Goal: Task Accomplishment & Management: Use online tool/utility

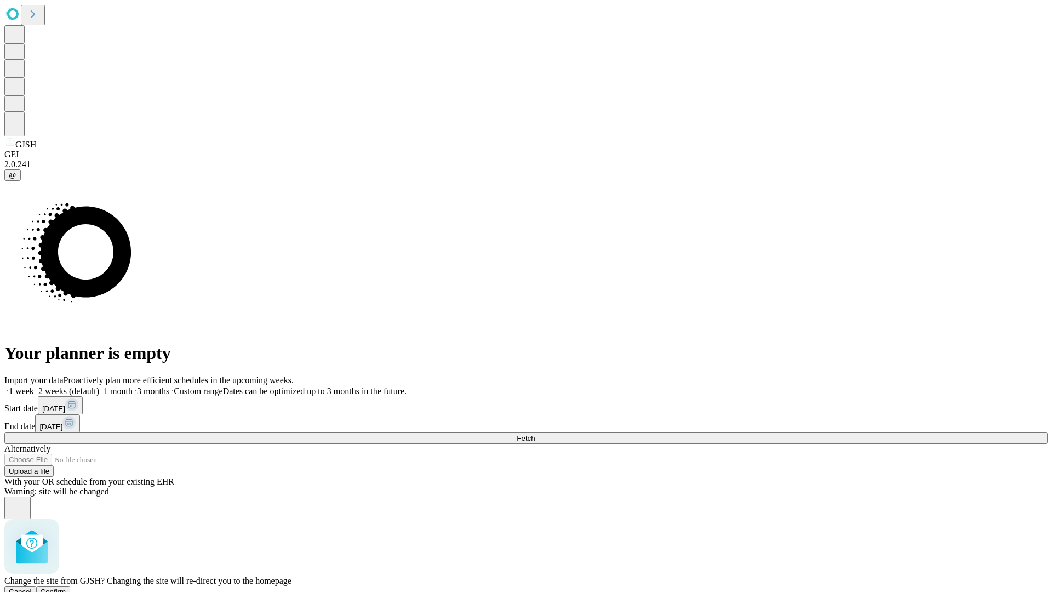
click at [66, 587] on span "Confirm" at bounding box center [54, 591] width 26 height 8
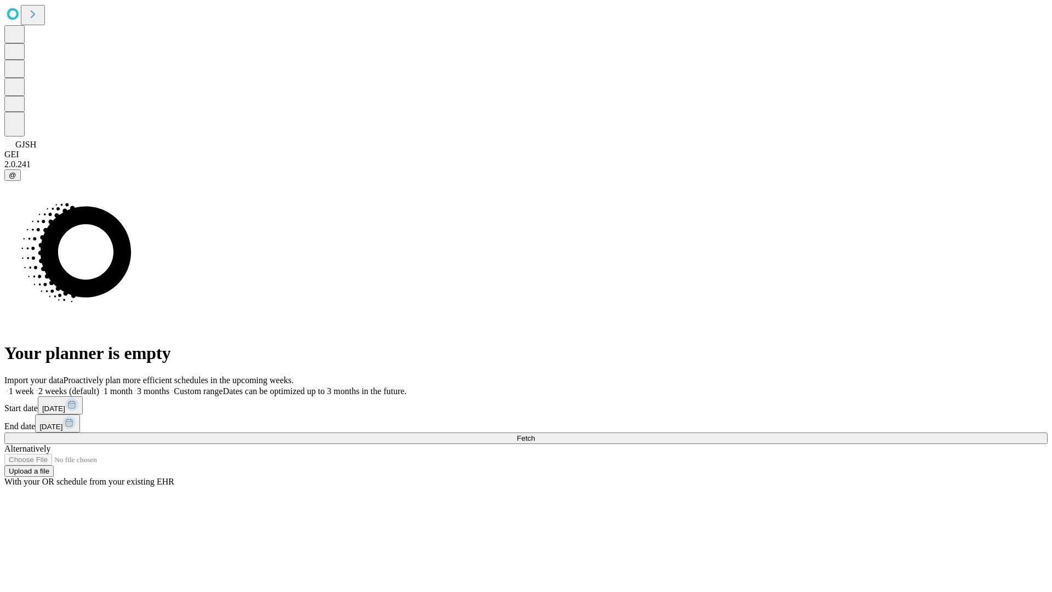
click at [99, 386] on label "2 weeks (default)" at bounding box center [66, 390] width 65 height 9
click at [535, 434] on span "Fetch" at bounding box center [526, 438] width 18 height 8
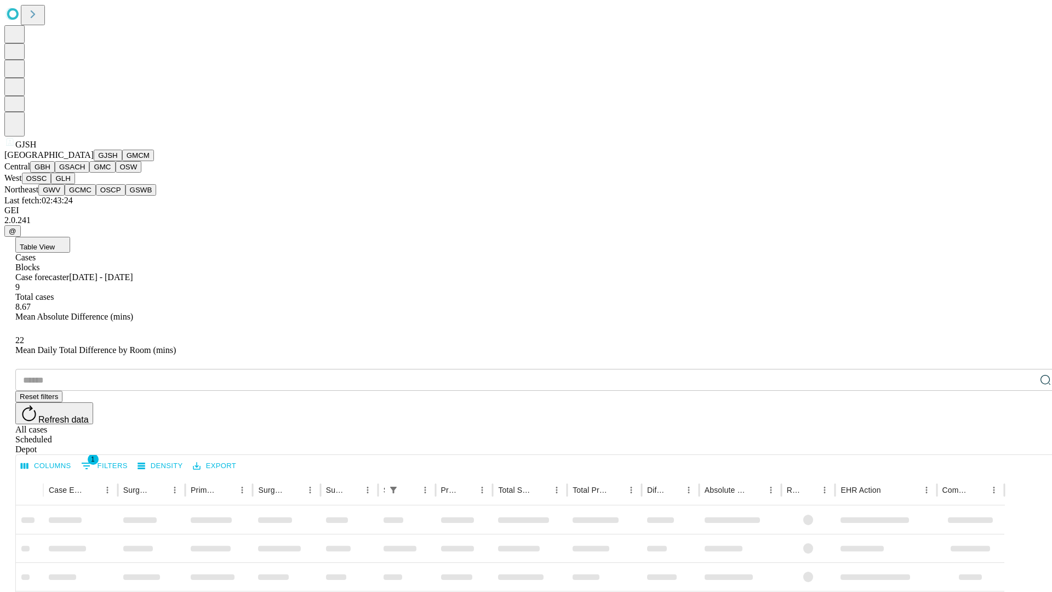
click at [122, 161] on button "GMCM" at bounding box center [138, 156] width 32 height 12
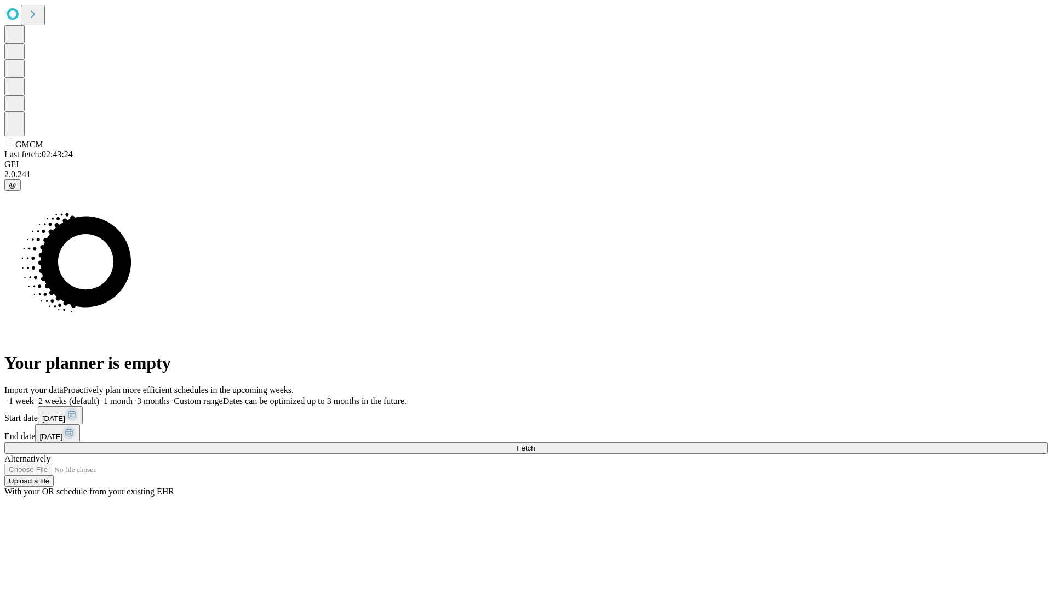
click at [99, 396] on label "2 weeks (default)" at bounding box center [66, 400] width 65 height 9
click at [535, 444] on span "Fetch" at bounding box center [526, 448] width 18 height 8
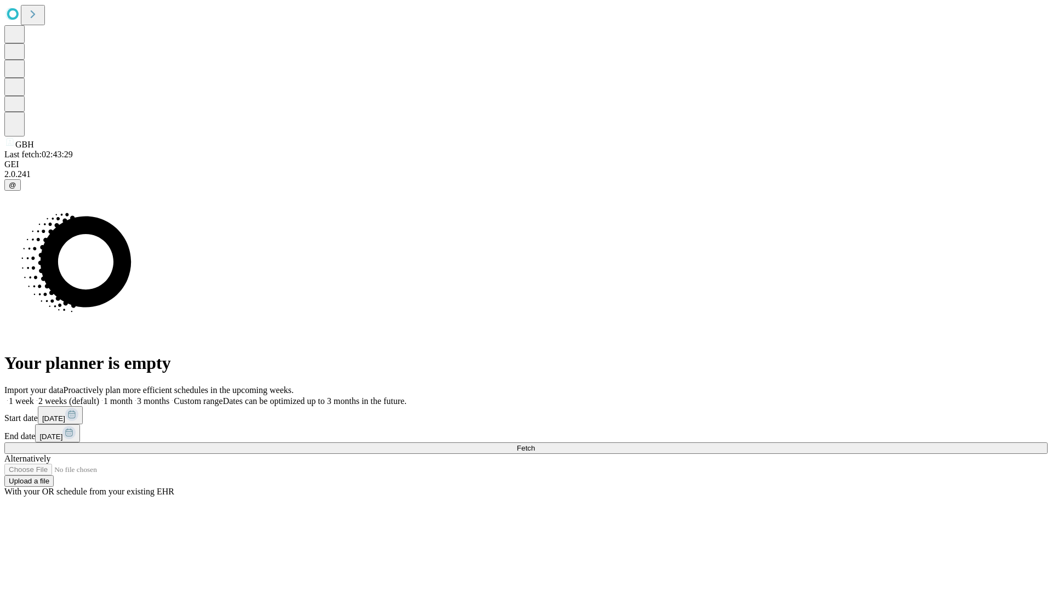
click at [99, 396] on label "2 weeks (default)" at bounding box center [66, 400] width 65 height 9
click at [535, 444] on span "Fetch" at bounding box center [526, 448] width 18 height 8
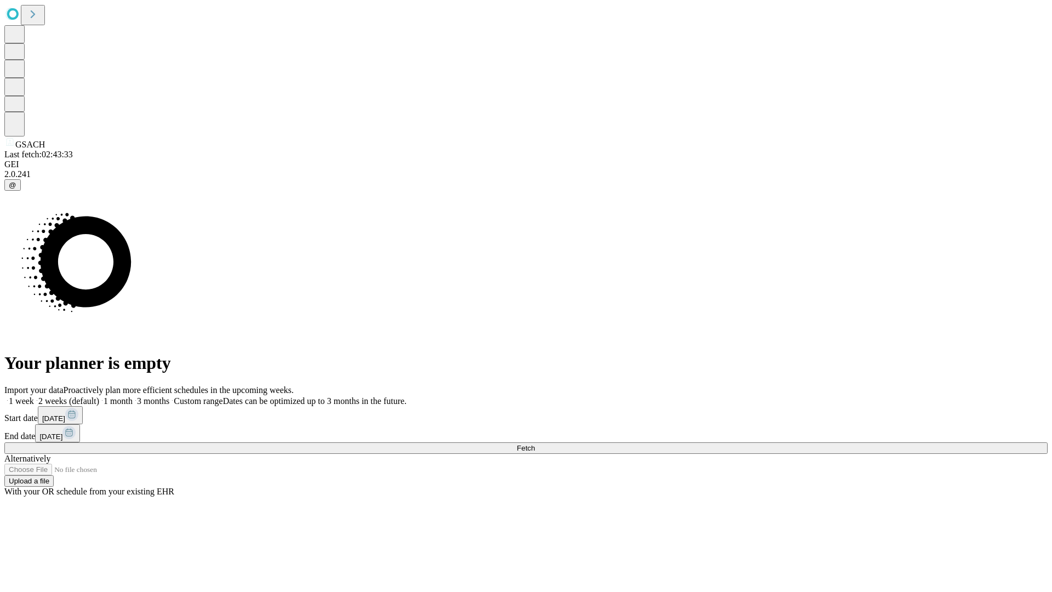
click at [99, 396] on label "2 weeks (default)" at bounding box center [66, 400] width 65 height 9
click at [535, 444] on span "Fetch" at bounding box center [526, 448] width 18 height 8
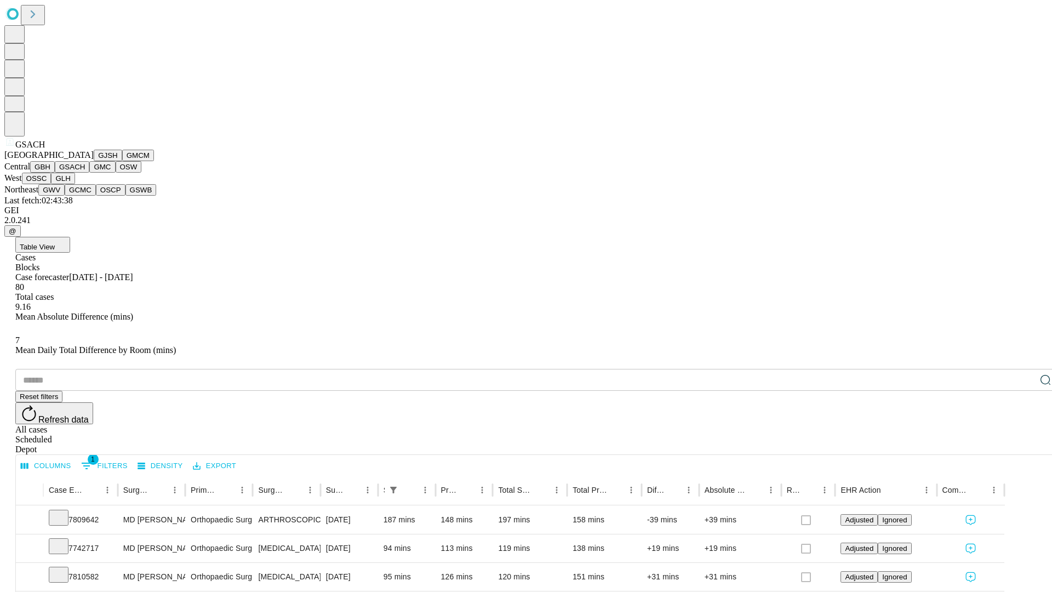
click at [89, 173] on button "GMC" at bounding box center [102, 167] width 26 height 12
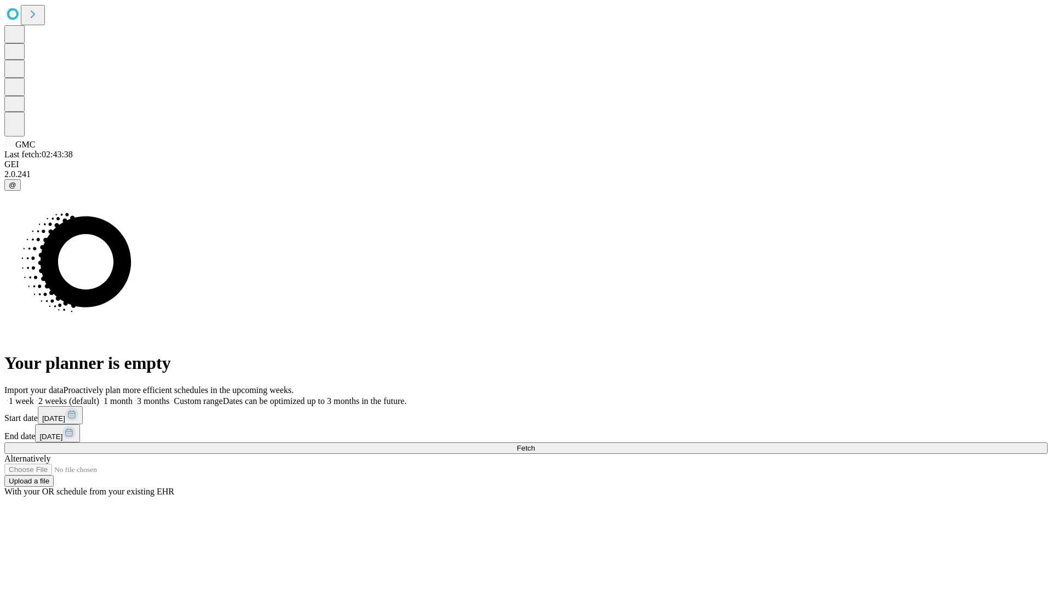
click at [99, 396] on label "2 weeks (default)" at bounding box center [66, 400] width 65 height 9
click at [535, 444] on span "Fetch" at bounding box center [526, 448] width 18 height 8
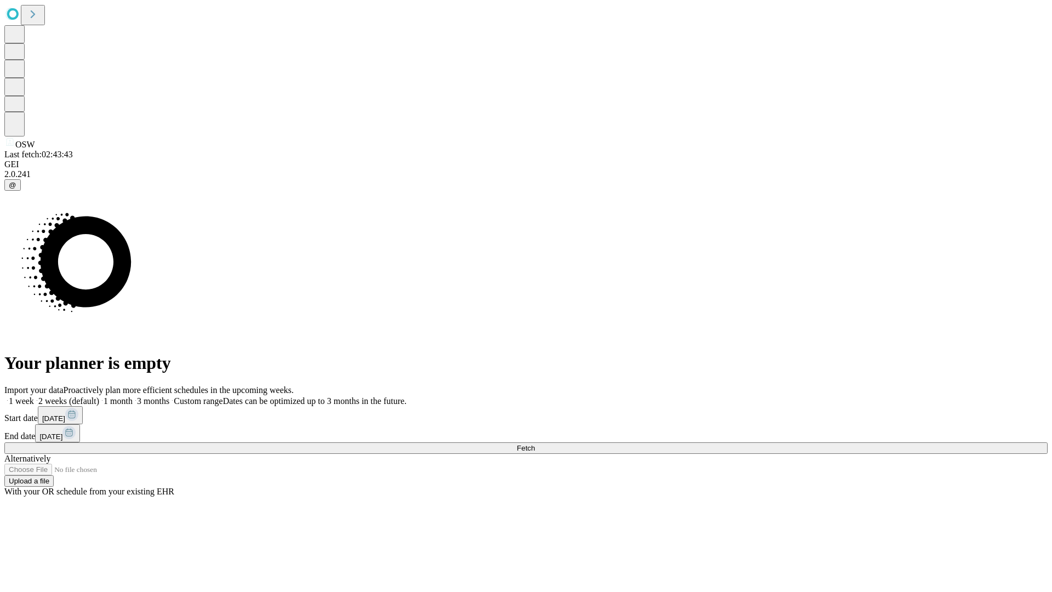
click at [99, 396] on label "2 weeks (default)" at bounding box center [66, 400] width 65 height 9
click at [535, 444] on span "Fetch" at bounding box center [526, 448] width 18 height 8
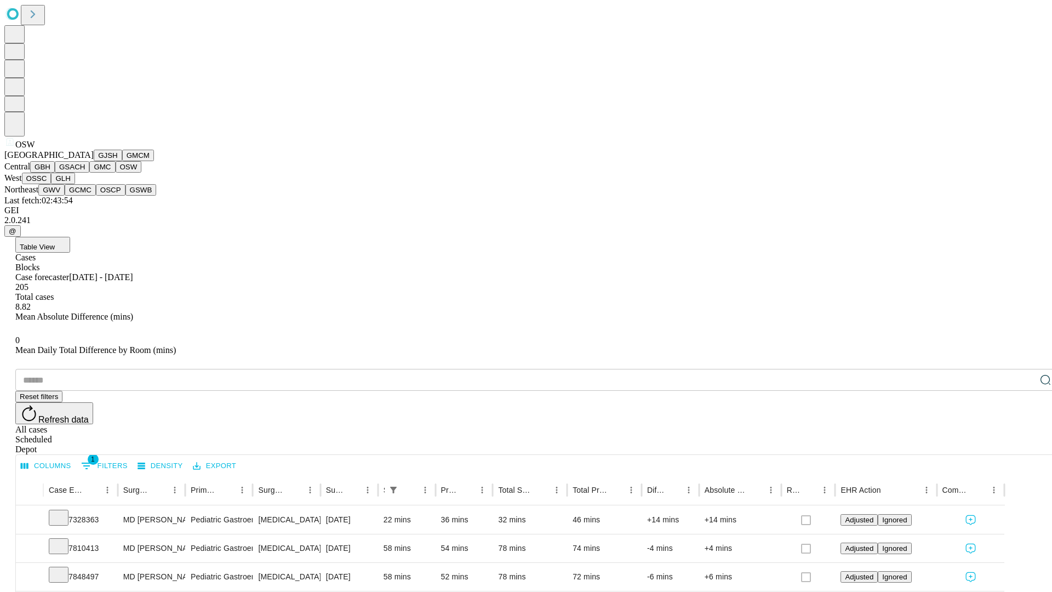
click at [52, 184] on button "OSSC" at bounding box center [37, 179] width 30 height 12
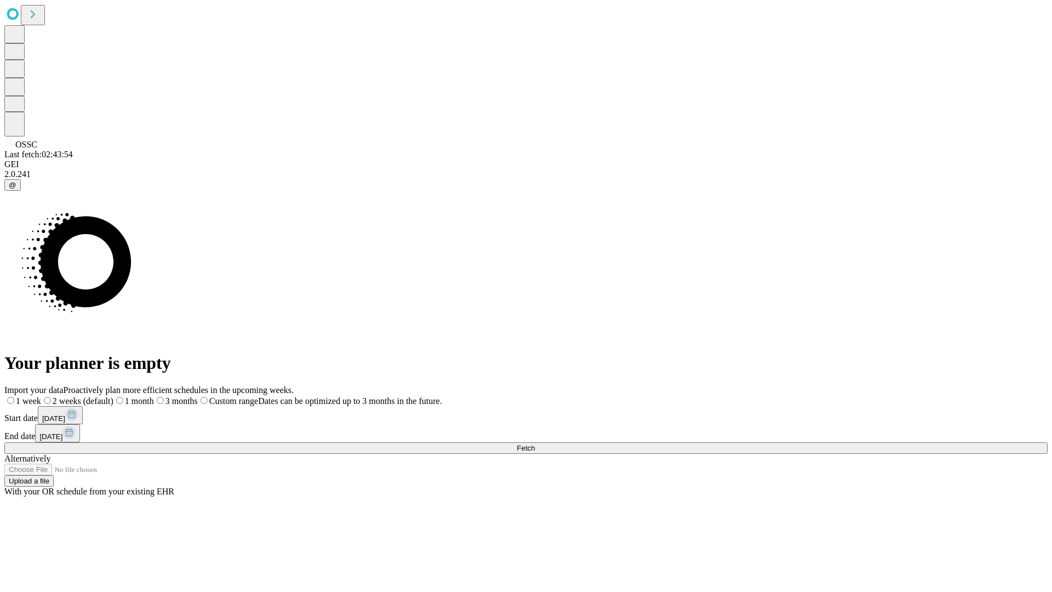
click at [113, 396] on label "2 weeks (default)" at bounding box center [77, 400] width 72 height 9
click at [535, 444] on span "Fetch" at bounding box center [526, 448] width 18 height 8
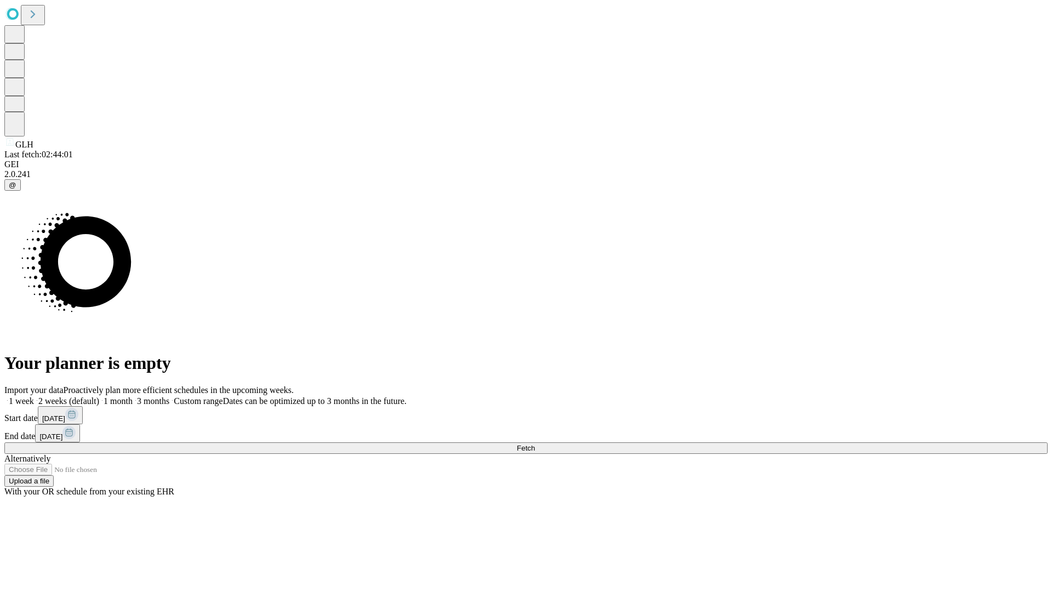
click at [99, 396] on label "2 weeks (default)" at bounding box center [66, 400] width 65 height 9
click at [535, 444] on span "Fetch" at bounding box center [526, 448] width 18 height 8
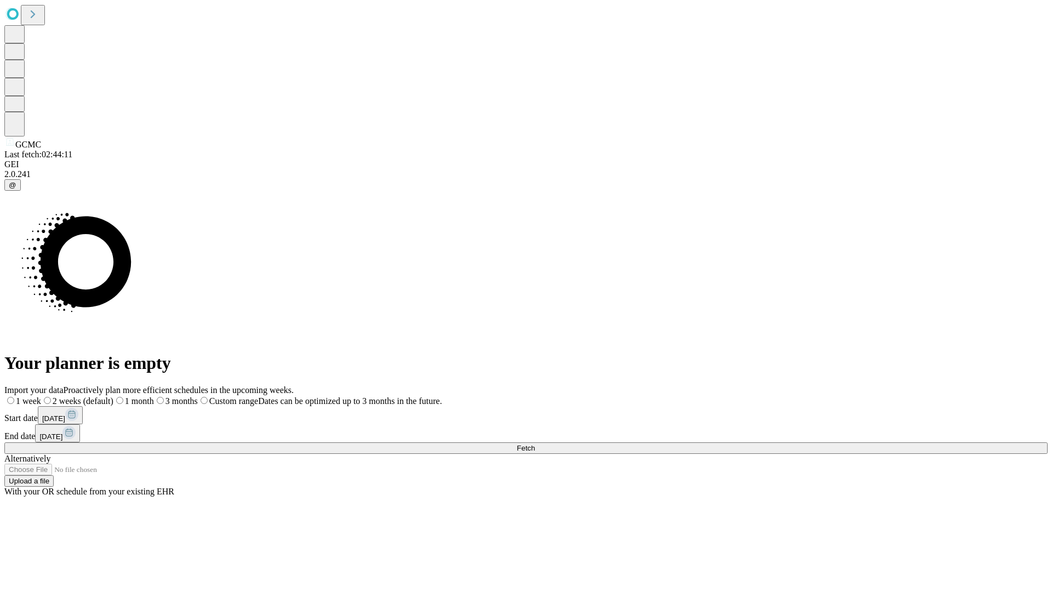
click at [535, 444] on span "Fetch" at bounding box center [526, 448] width 18 height 8
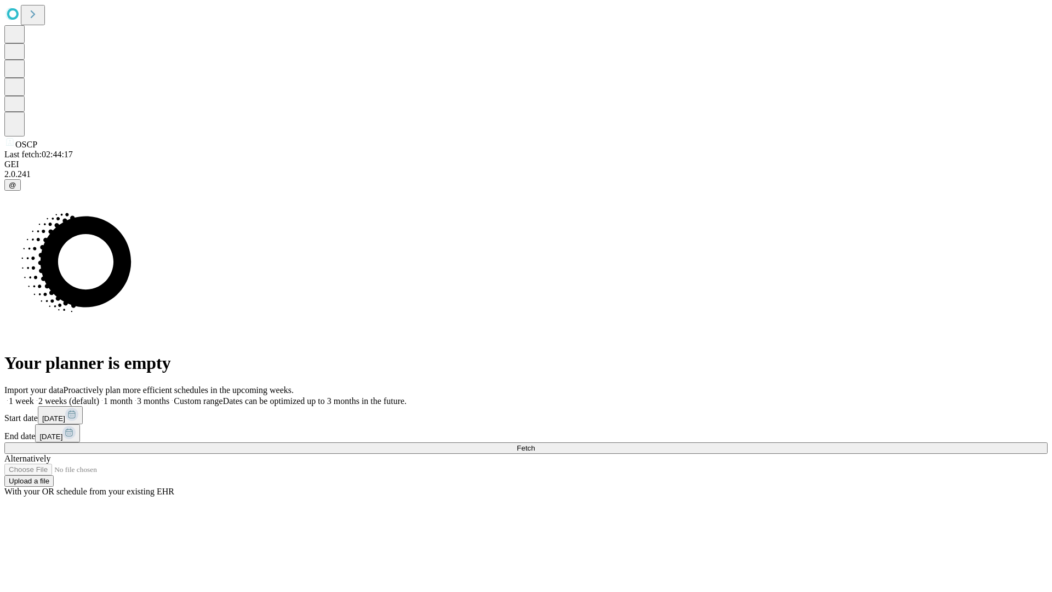
click at [99, 396] on label "2 weeks (default)" at bounding box center [66, 400] width 65 height 9
click at [535, 444] on span "Fetch" at bounding box center [526, 448] width 18 height 8
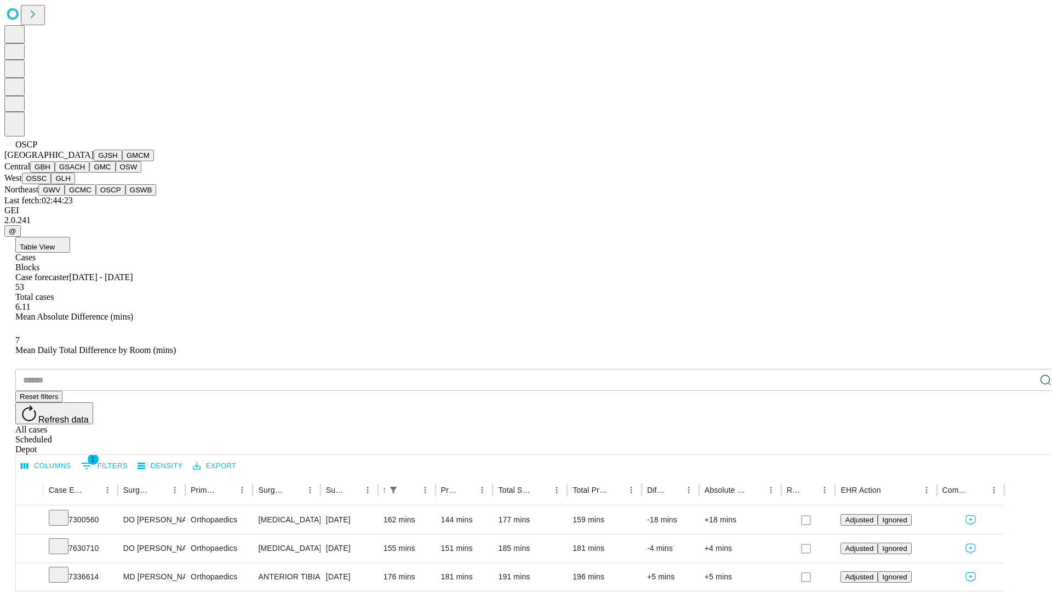
click at [125, 196] on button "GSWB" at bounding box center [140, 190] width 31 height 12
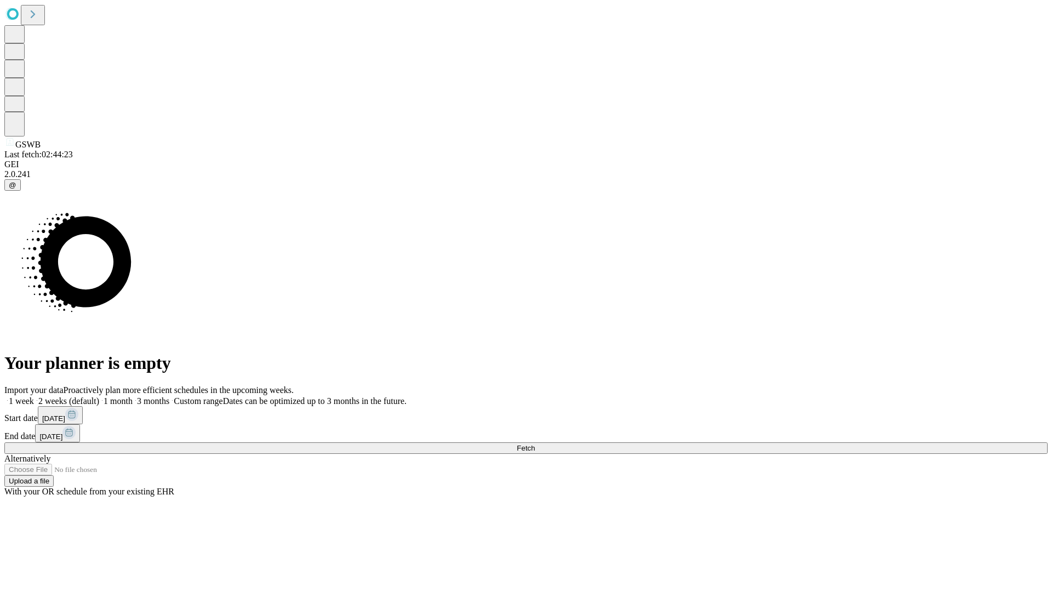
click at [99, 396] on label "2 weeks (default)" at bounding box center [66, 400] width 65 height 9
click at [535, 444] on span "Fetch" at bounding box center [526, 448] width 18 height 8
